Goal: Complete application form

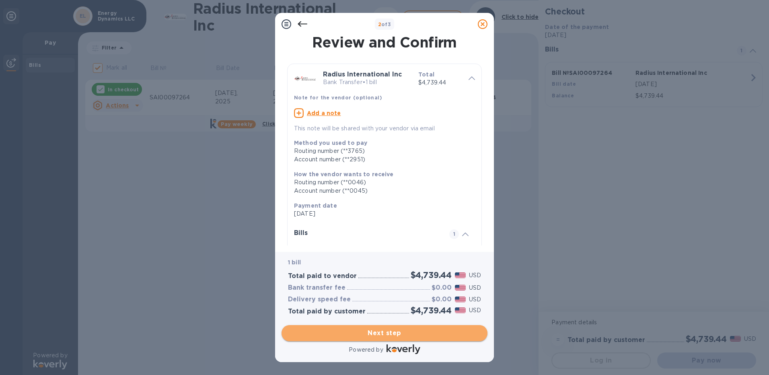
click at [335, 332] on span "Next step" at bounding box center [384, 333] width 193 height 10
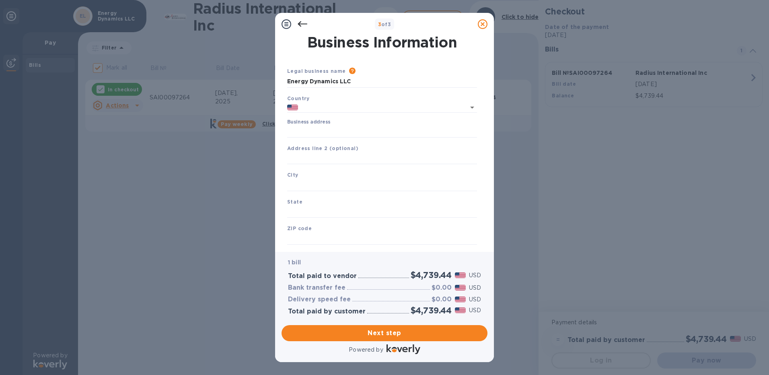
type input "[GEOGRAPHIC_DATA]"
click at [315, 130] on input "Business address" at bounding box center [382, 131] width 190 height 12
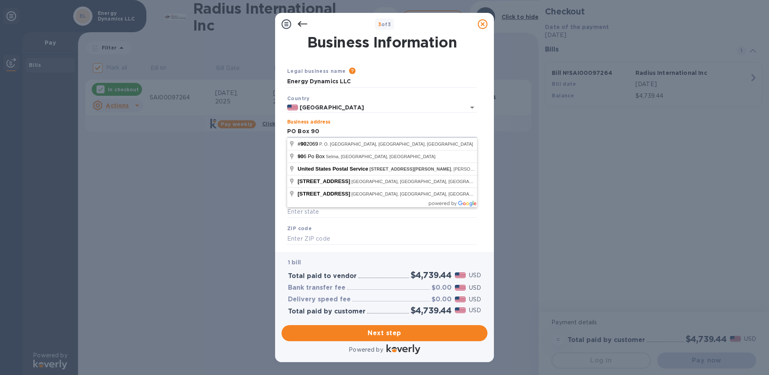
type input "PO Box 90"
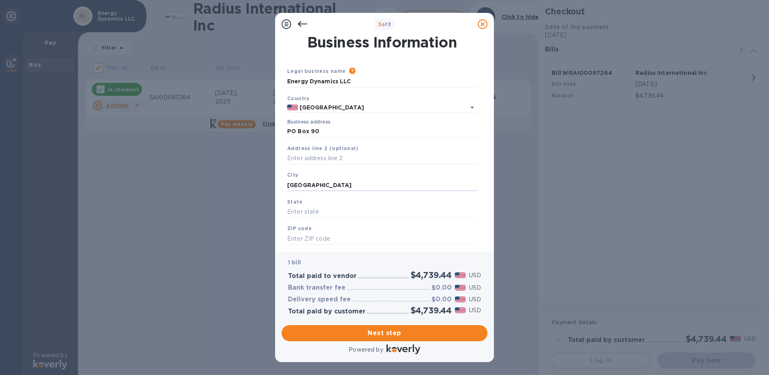
type input "[GEOGRAPHIC_DATA]"
type input "ME"
type input "04579"
click at [324, 333] on span "Next step" at bounding box center [384, 333] width 193 height 10
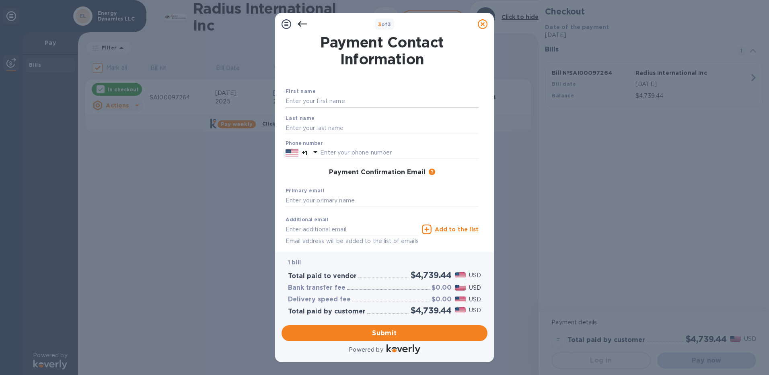
click at [306, 102] on input "text" at bounding box center [381, 101] width 193 height 12
type input "Abbie"
type input "Delano"
type input "2078828120"
click at [283, 166] on div "Payment Contact Information First name [PERSON_NAME] Last name [PERSON_NAME] Ph…" at bounding box center [384, 140] width 206 height 210
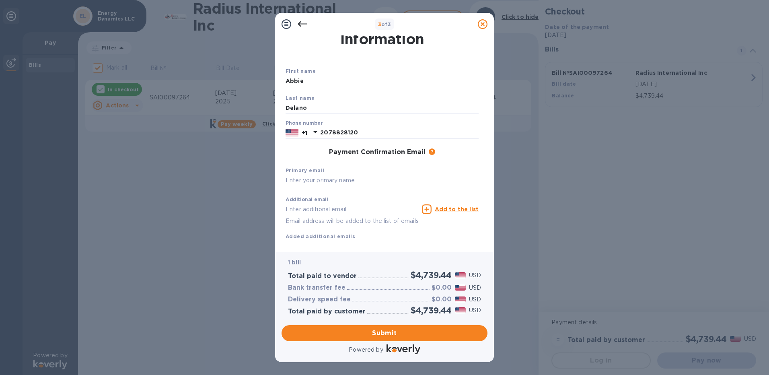
scroll to position [37, 0]
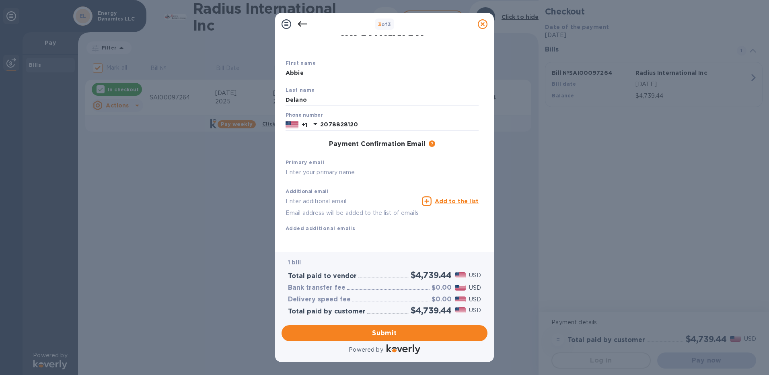
click at [294, 166] on input "text" at bounding box center [381, 172] width 193 height 12
type input "A"
type input "[EMAIL_ADDRESS][DOMAIN_NAME]"
click at [453, 183] on div "Additional email Email address will be added to the list of emails Add to the l…" at bounding box center [382, 201] width 196 height 36
click at [353, 330] on span "Submit" at bounding box center [384, 333] width 193 height 10
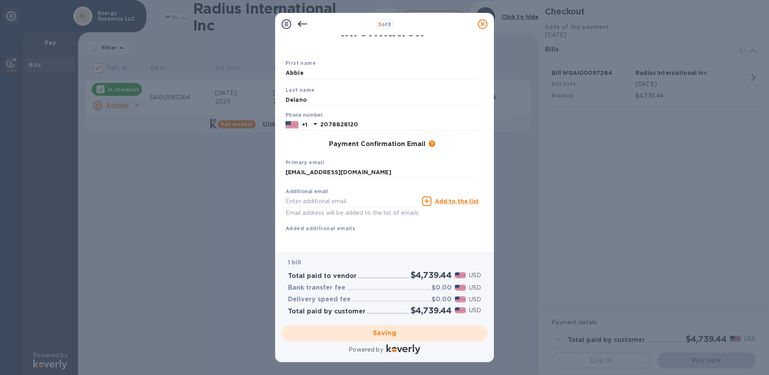
checkbox input "false"
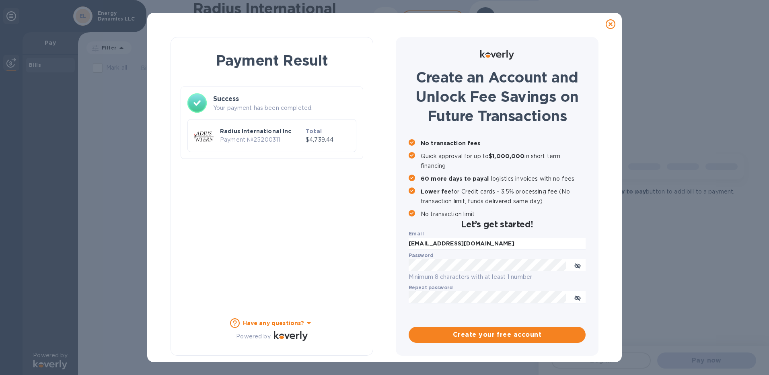
scroll to position [0, 0]
